Goal: Information Seeking & Learning: Learn about a topic

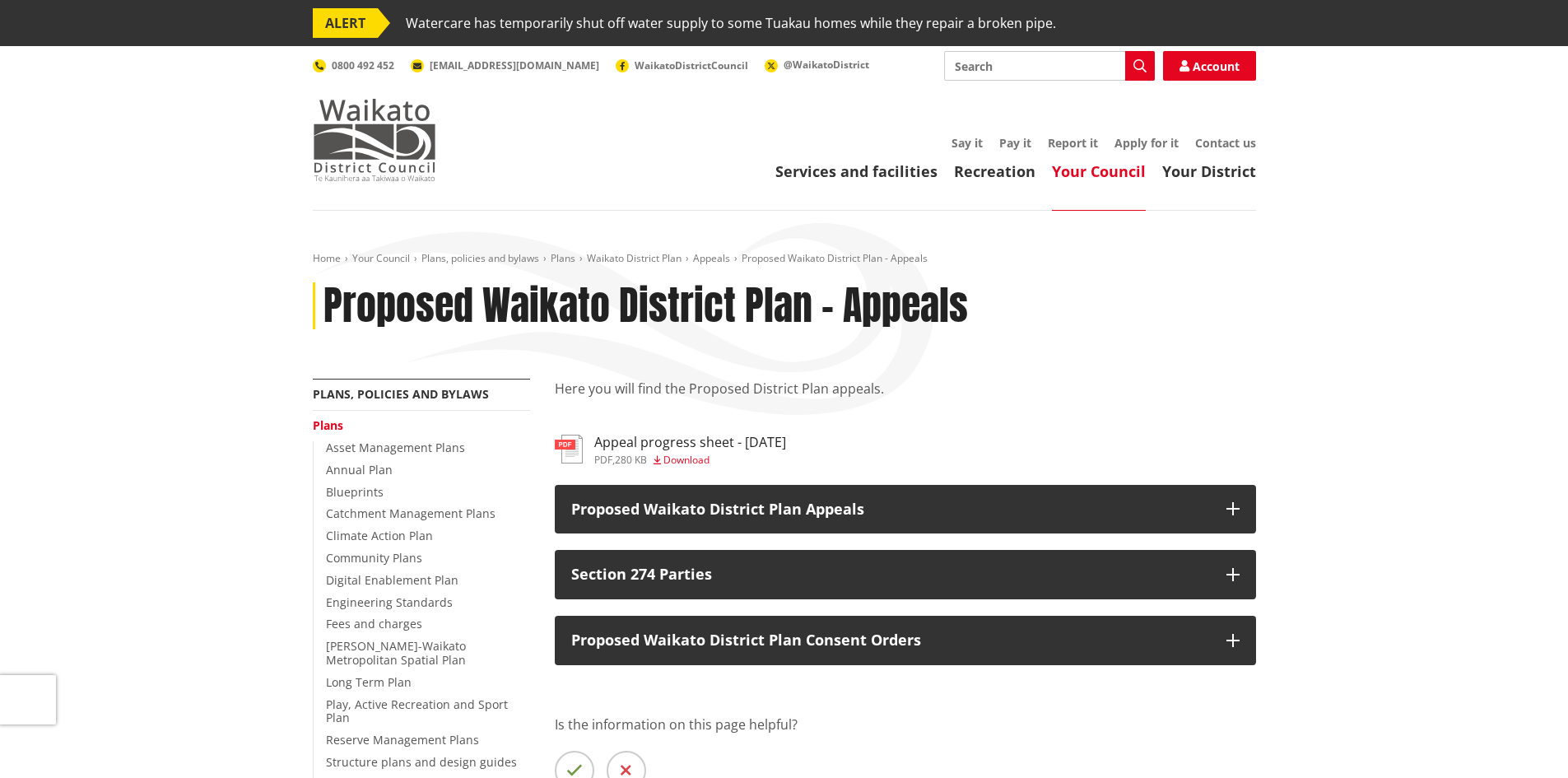
click at [393, 160] on img at bounding box center [375, 140] width 123 height 82
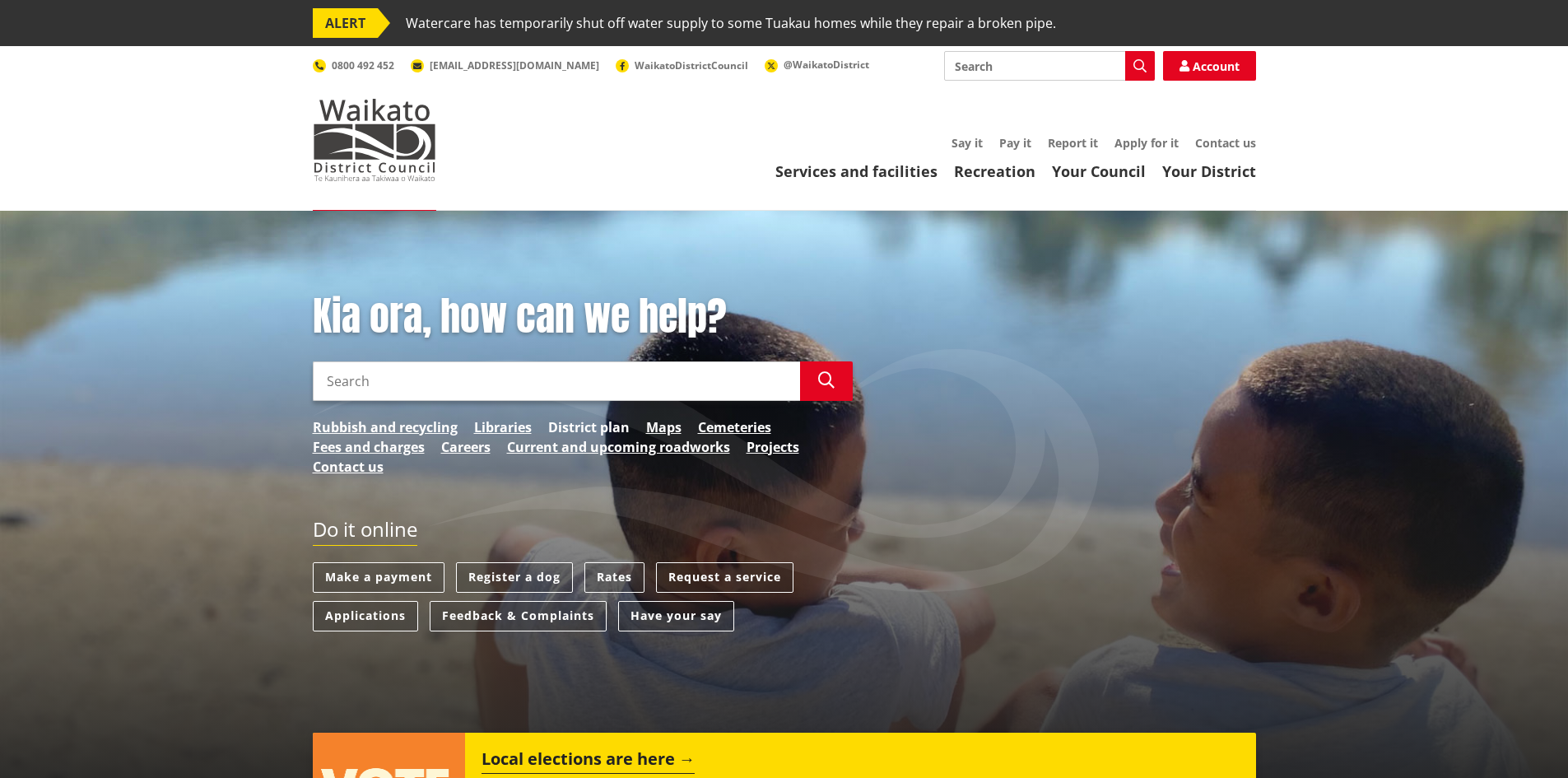
click at [604, 428] on link "District plan" at bounding box center [589, 427] width 82 height 20
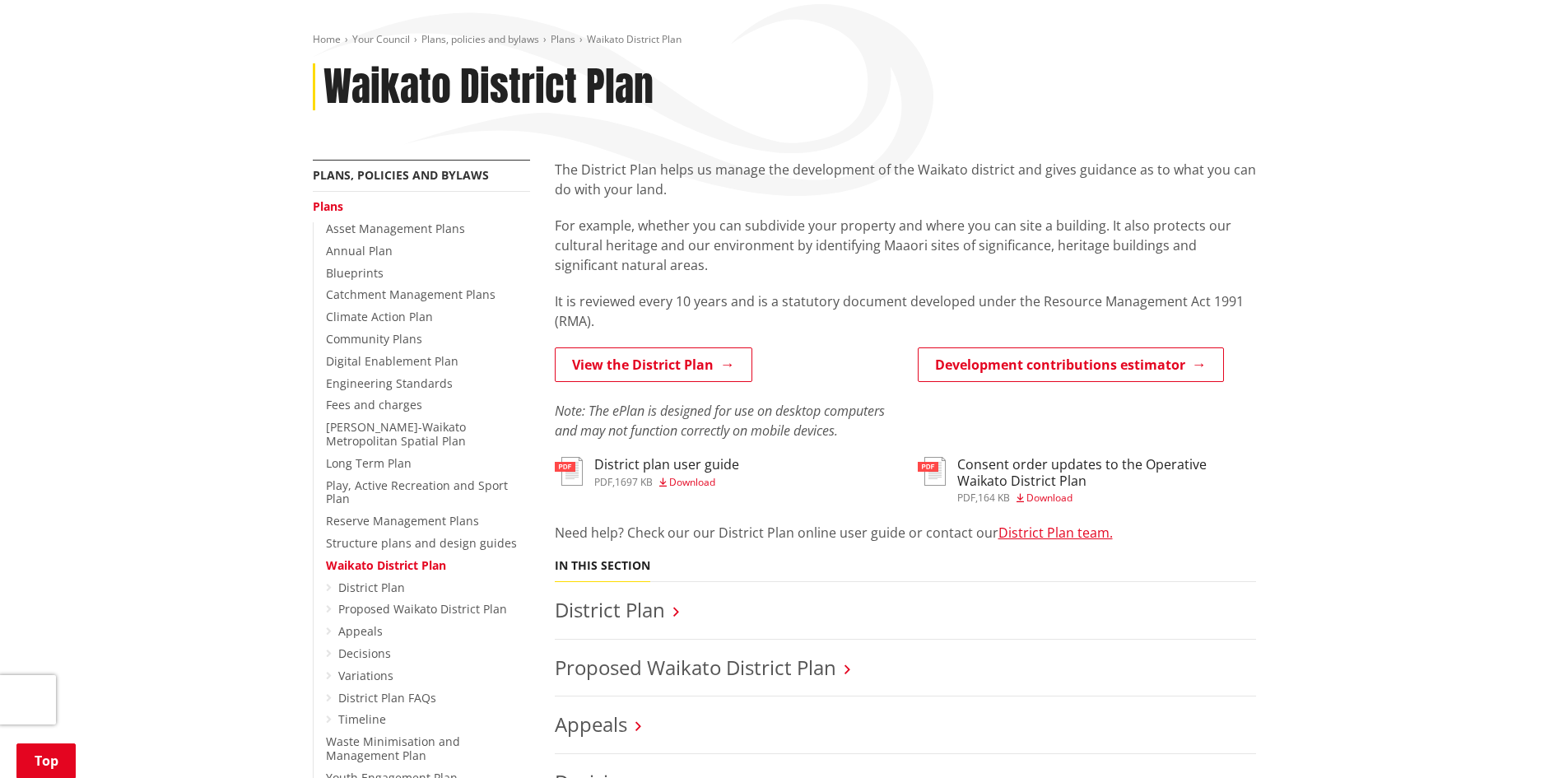
scroll to position [329, 0]
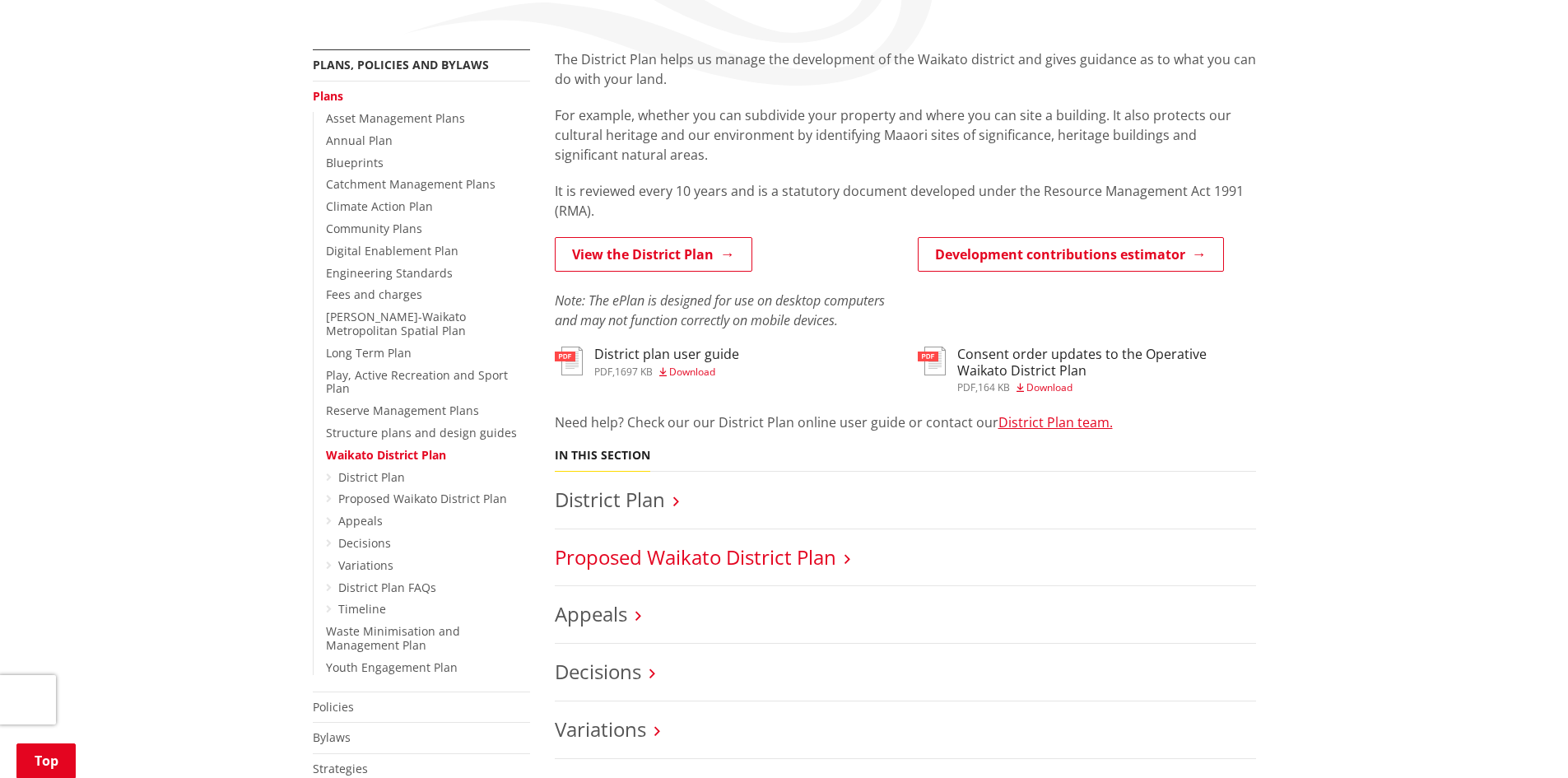
click at [649, 555] on link "Proposed Waikato District Plan" at bounding box center [695, 556] width 281 height 27
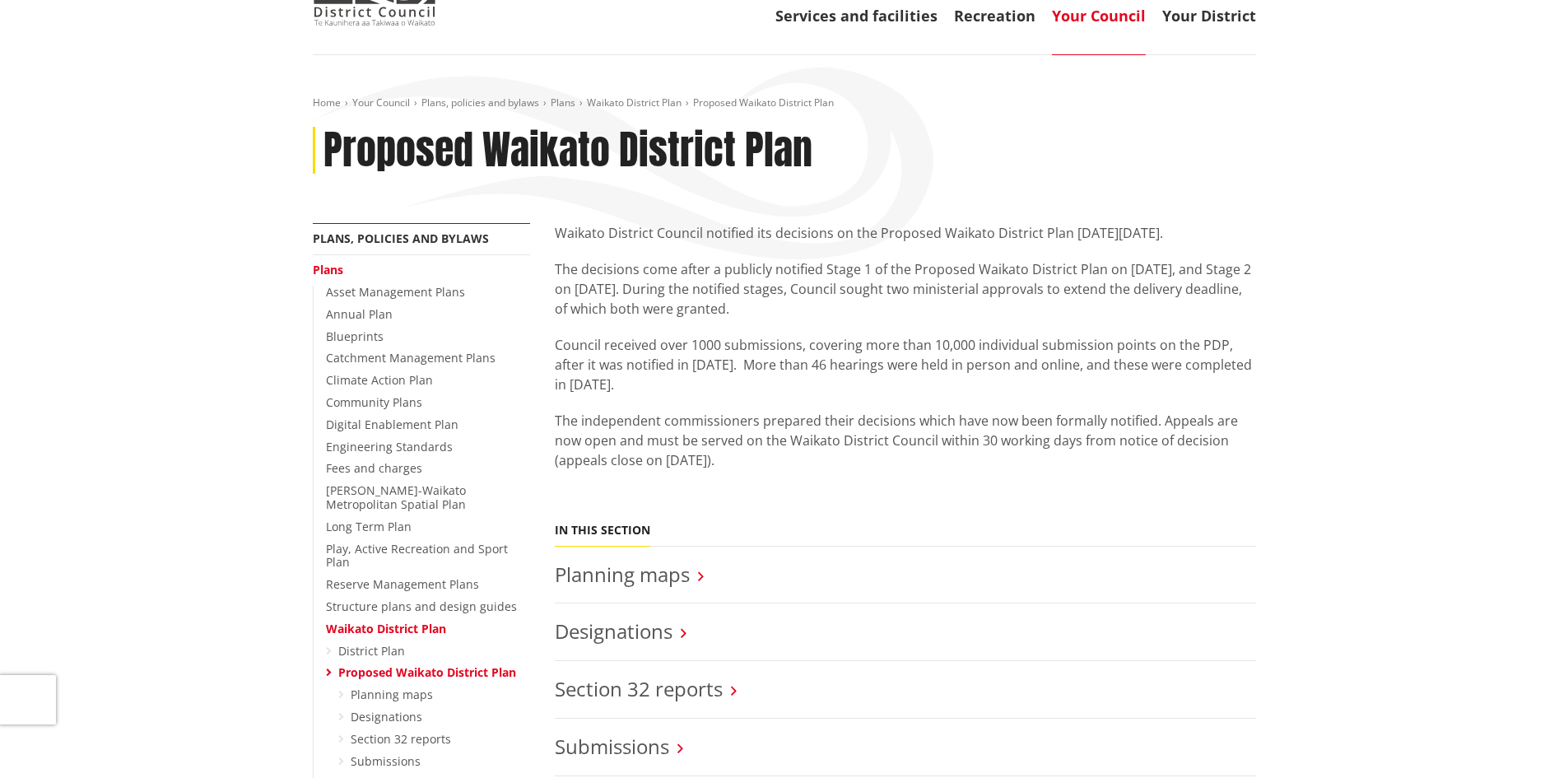
scroll to position [658, 0]
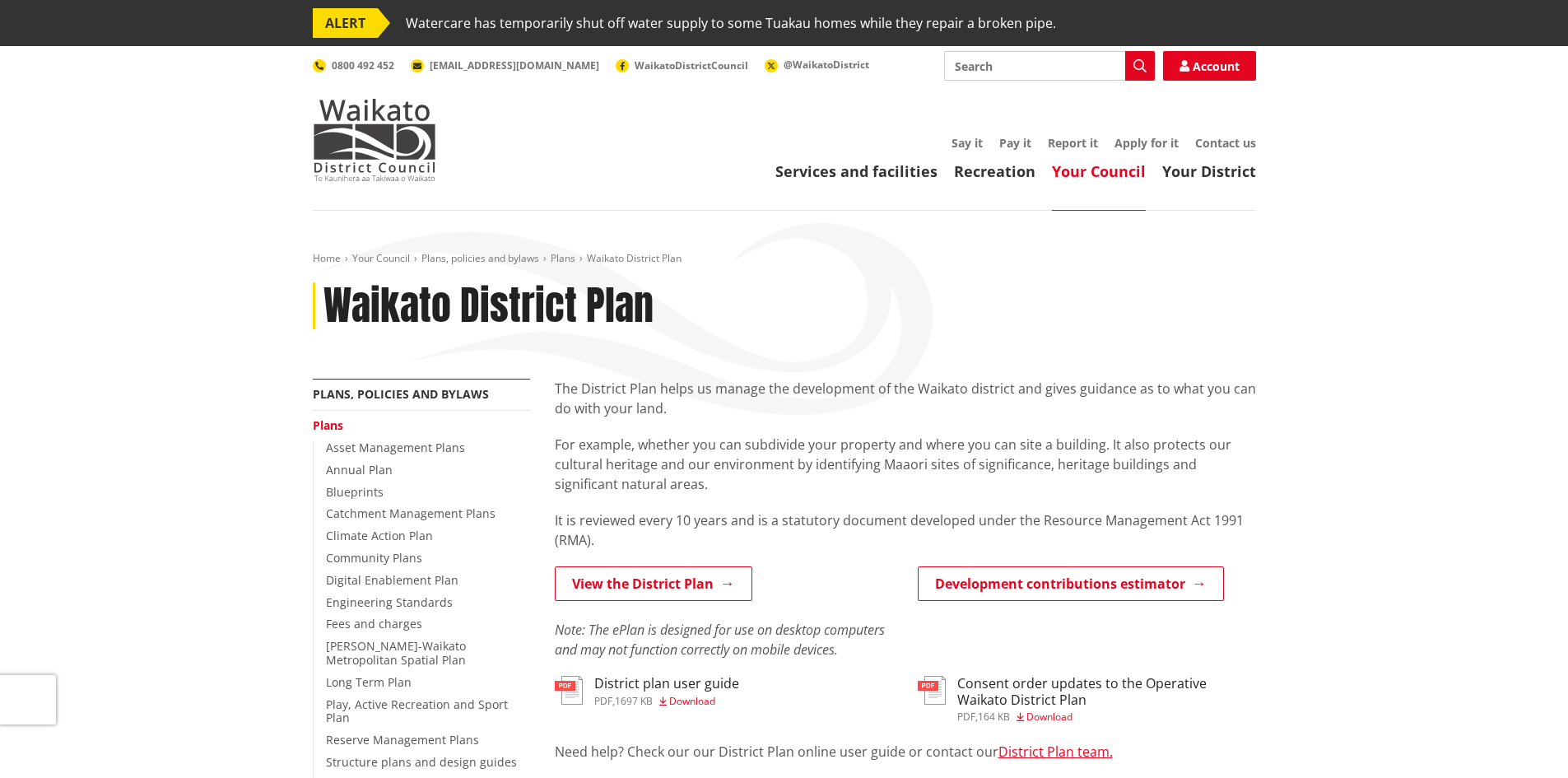
scroll to position [329, 0]
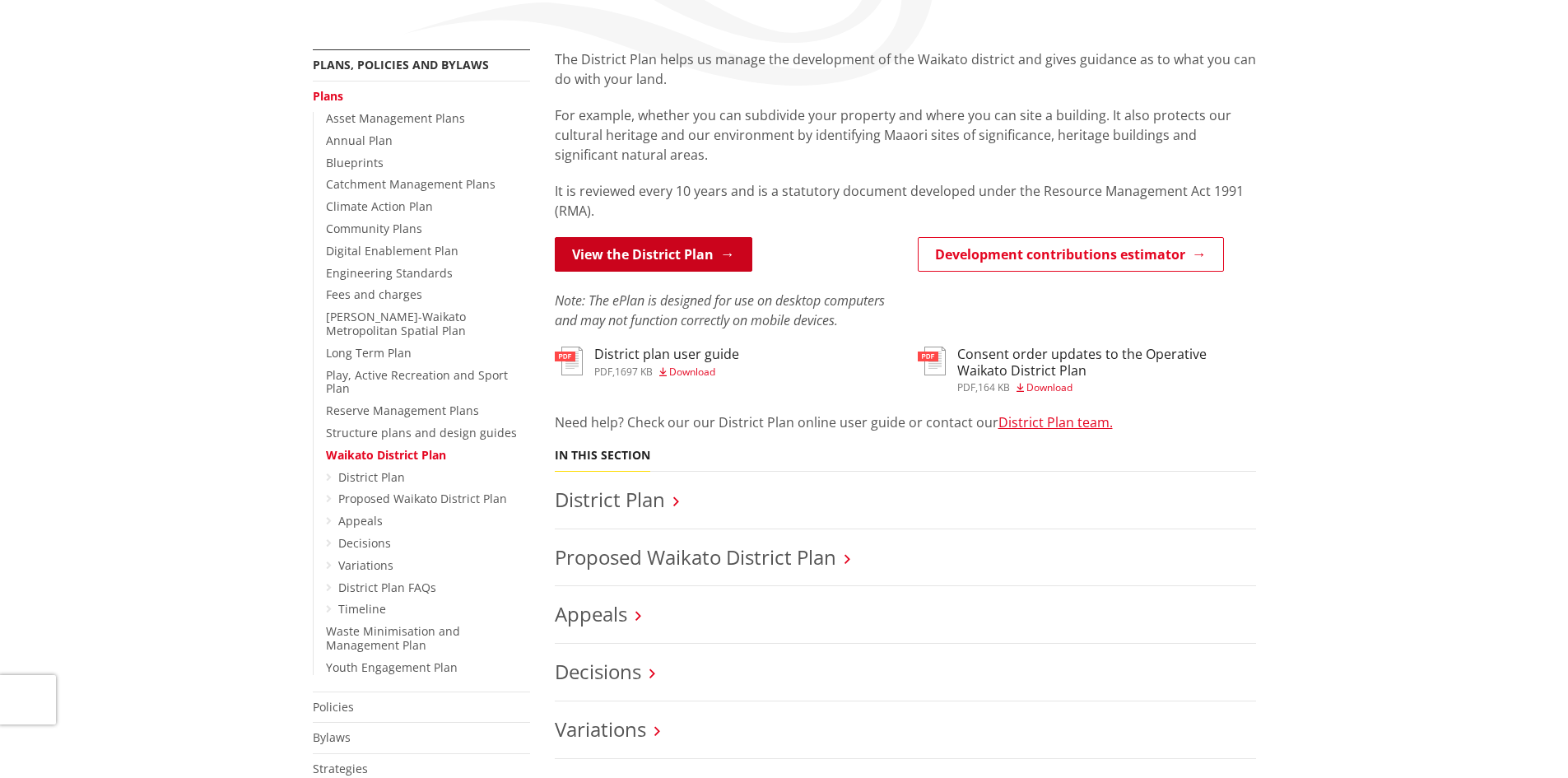
click at [688, 261] on link "View the District Plan" at bounding box center [653, 254] width 198 height 35
